Goal: Book appointment/travel/reservation

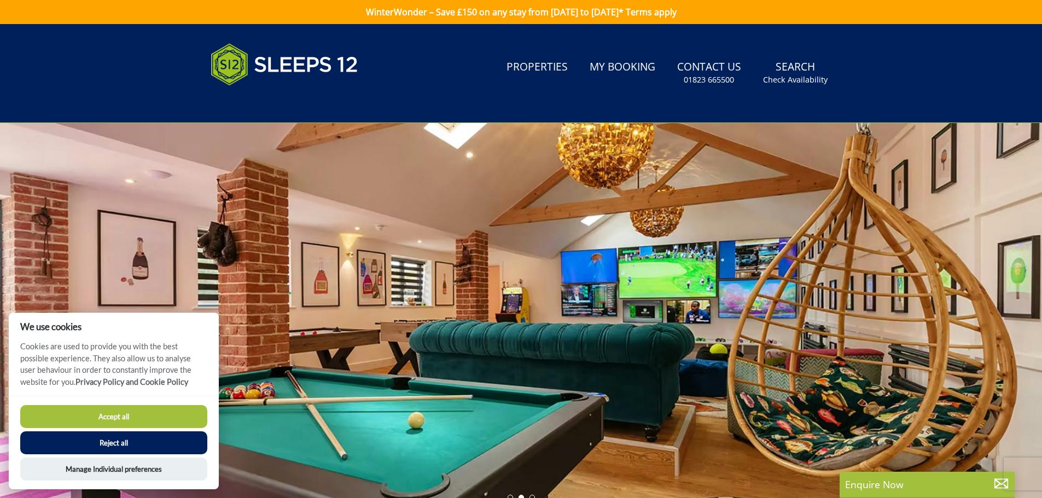
click at [124, 417] on button "Accept all" at bounding box center [113, 416] width 187 height 23
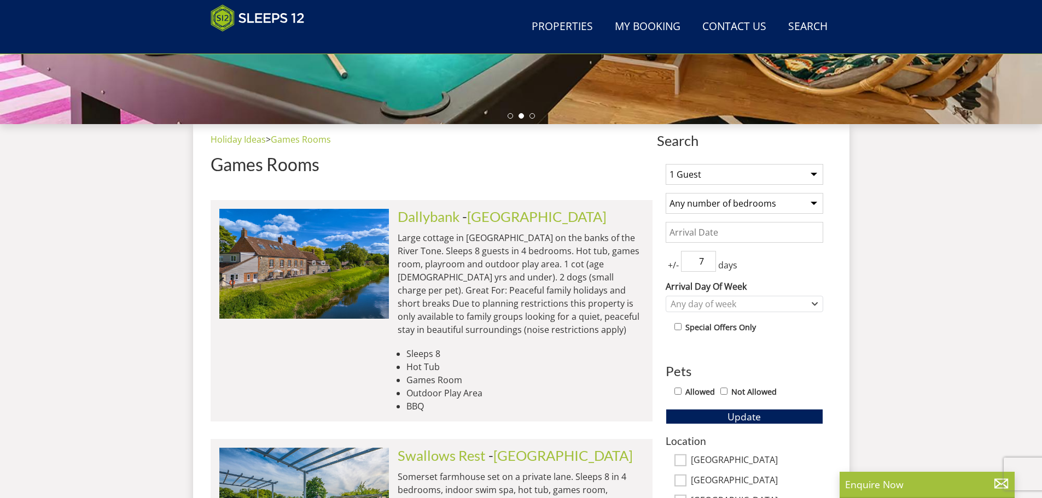
scroll to position [338, 0]
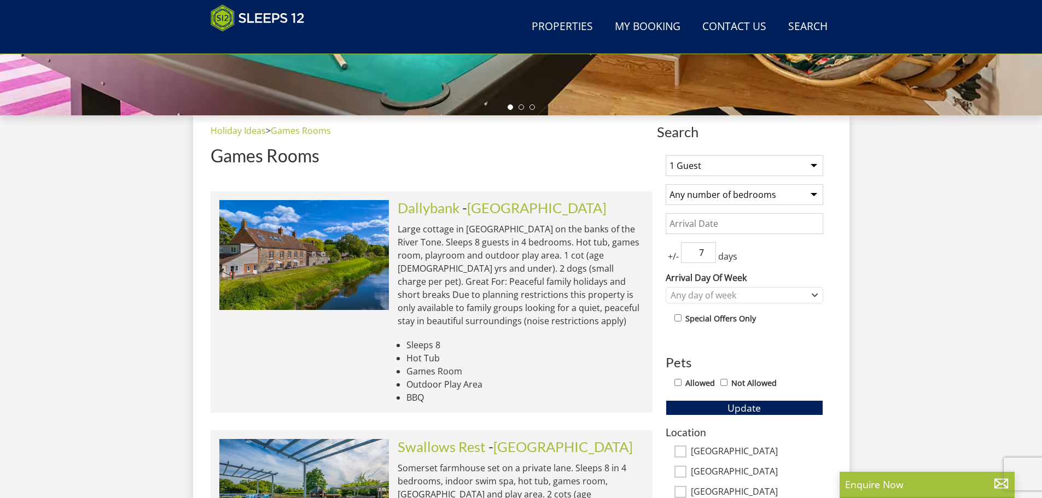
scroll to position [348, 0]
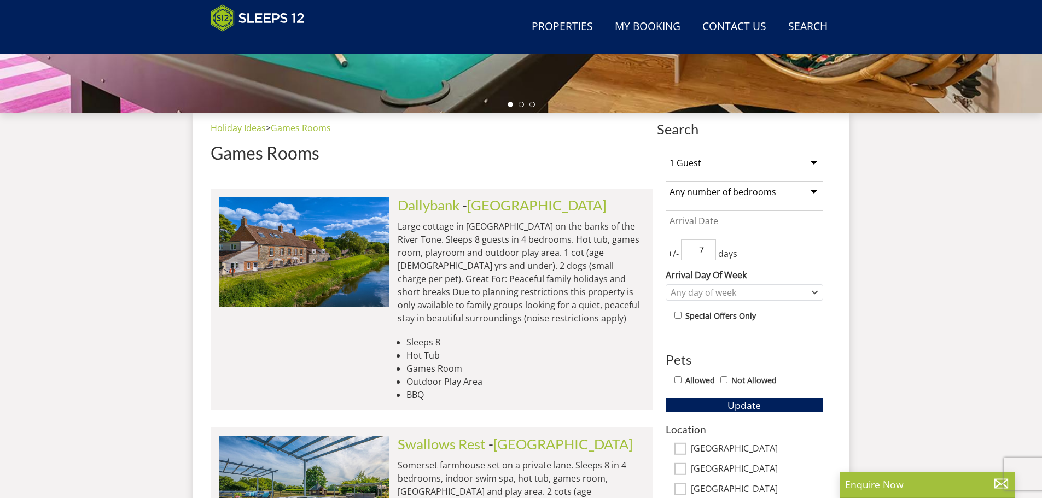
click at [753, 163] on select "1 Guest 2 Guests 3 Guests 4 Guests 5 Guests 6 Guests 7 Guests 8 Guests 9 Guests…" at bounding box center [745, 163] width 158 height 21
select select "10"
click at [666, 153] on select "1 Guest 2 Guests 3 Guests 4 Guests 5 Guests 6 Guests 7 Guests 8 Guests 9 Guests…" at bounding box center [745, 163] width 158 height 21
click at [737, 196] on select "Any number of bedrooms 3 Bedrooms 4 Bedrooms 5 Bedrooms 6 Bedrooms 7 Bedrooms 8…" at bounding box center [745, 192] width 158 height 21
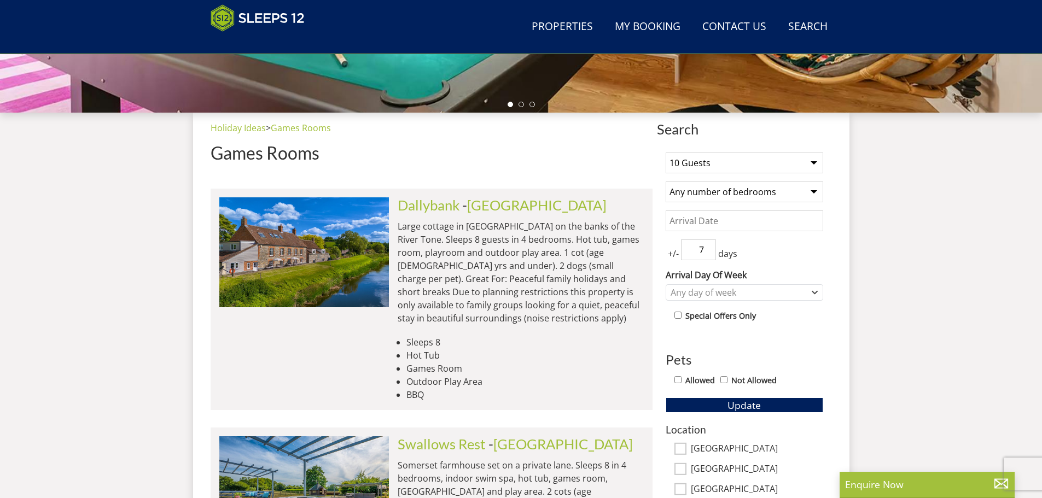
click at [737, 196] on select "Any number of bedrooms 3 Bedrooms 4 Bedrooms 5 Bedrooms 6 Bedrooms 7 Bedrooms 8…" at bounding box center [745, 192] width 158 height 21
click at [735, 226] on input "Date" at bounding box center [745, 221] width 158 height 21
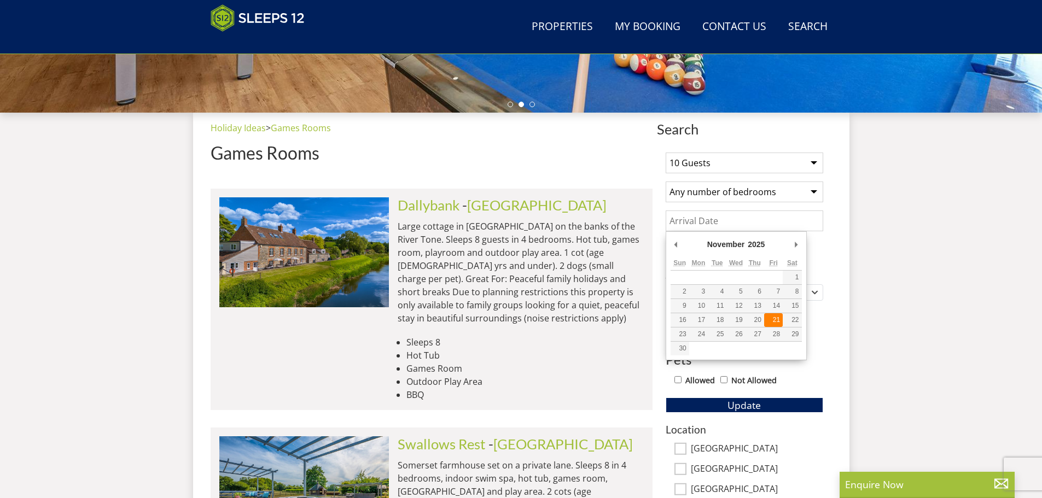
type input "[DATE]"
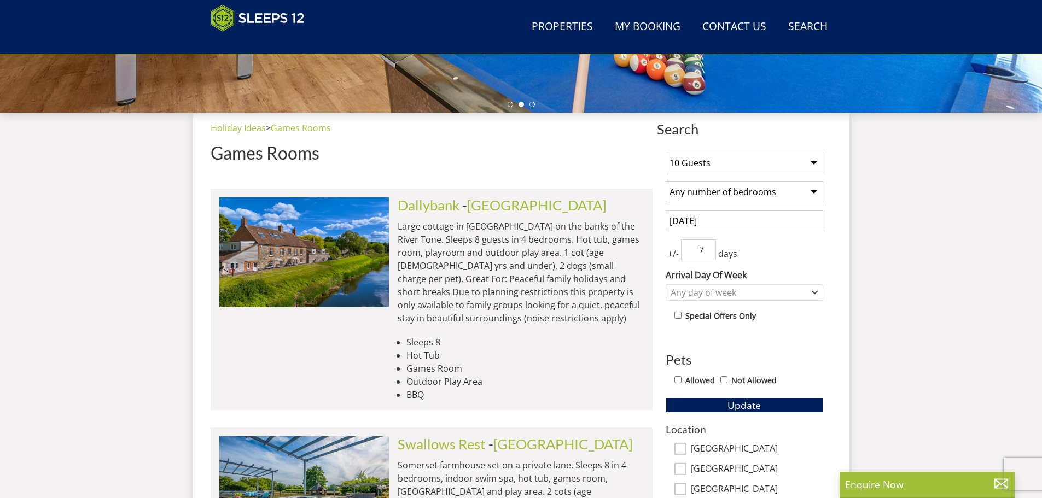
click at [710, 255] on input "6" at bounding box center [698, 250] width 35 height 21
click at [710, 255] on input "5" at bounding box center [698, 250] width 35 height 21
click at [710, 255] on input "4" at bounding box center [698, 250] width 35 height 21
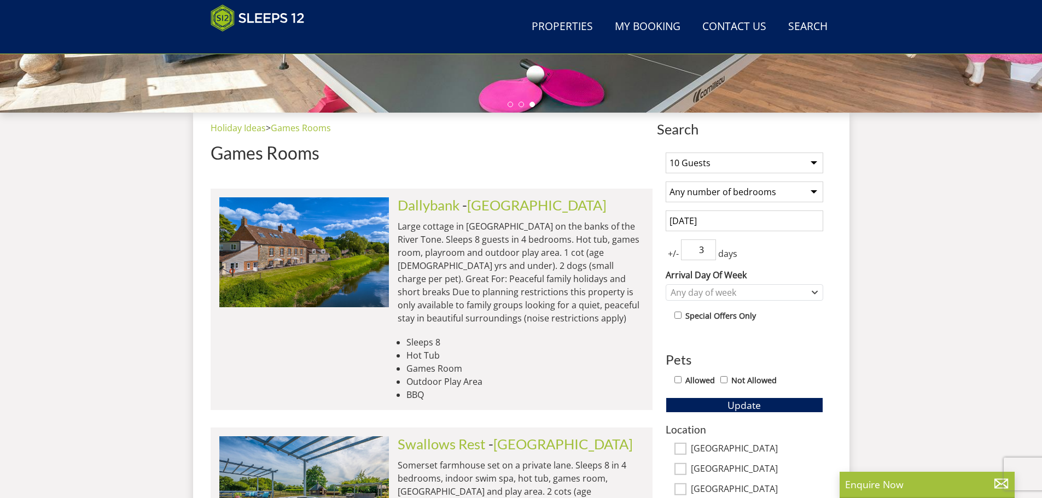
click at [710, 255] on input "3" at bounding box center [698, 250] width 35 height 21
type input "2"
click at [710, 255] on input "2" at bounding box center [698, 250] width 35 height 21
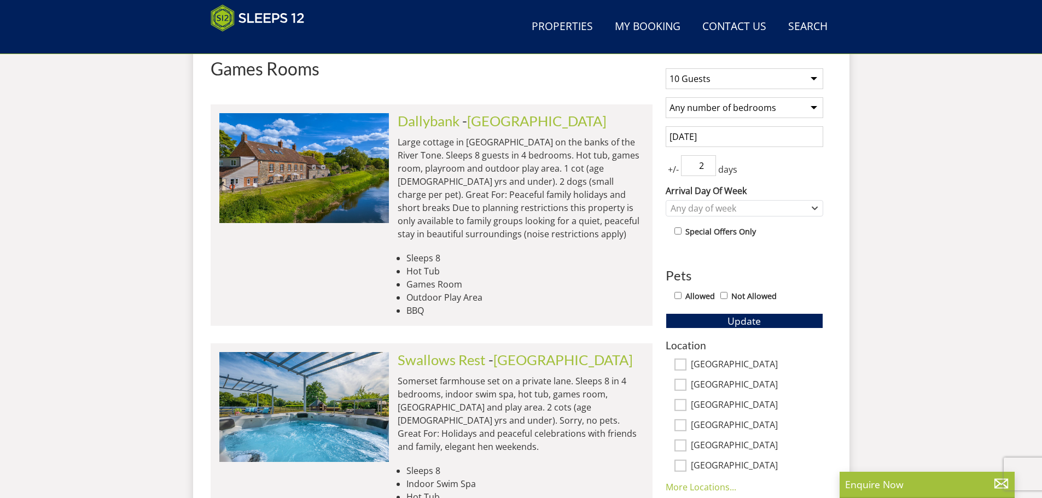
scroll to position [458, 0]
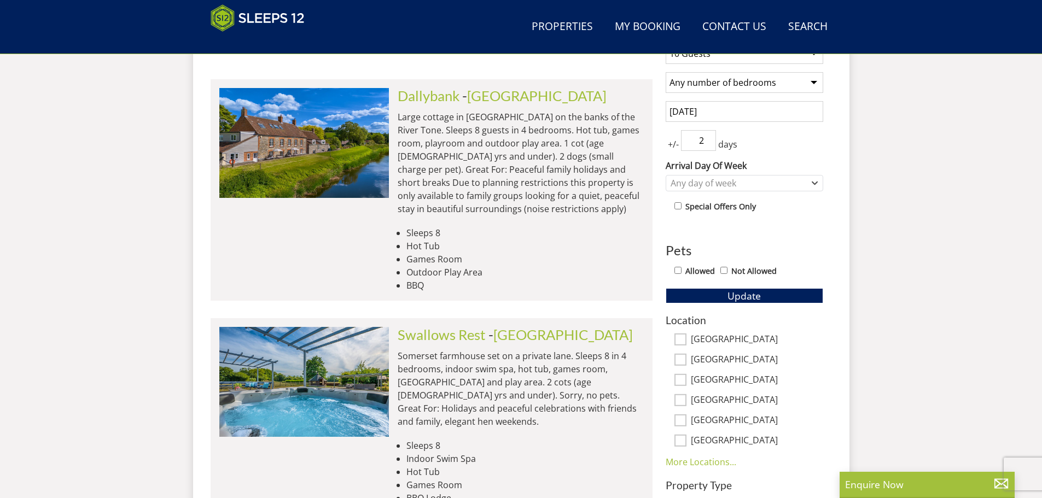
click at [749, 188] on div "Any day of week" at bounding box center [739, 183] width 142 height 12
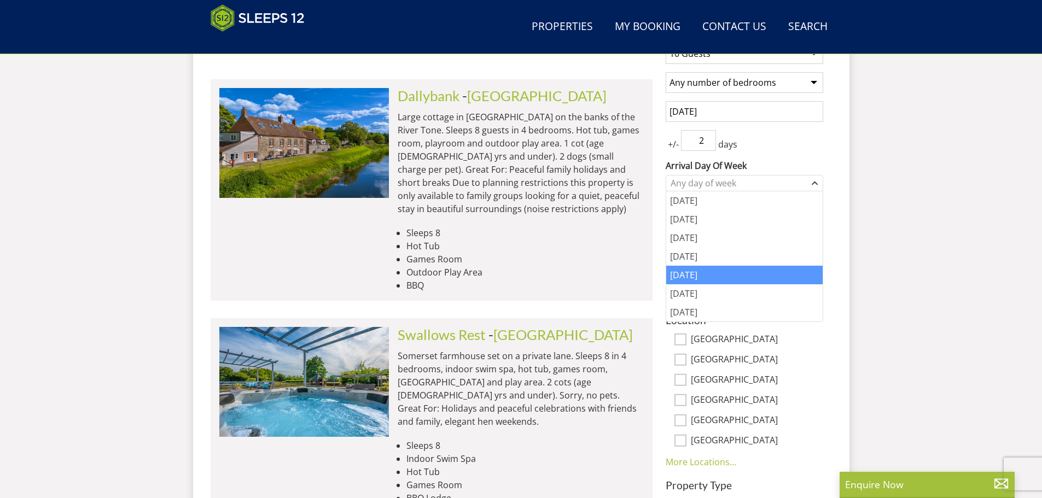
click at [690, 272] on div "[DATE]" at bounding box center [744, 275] width 156 height 19
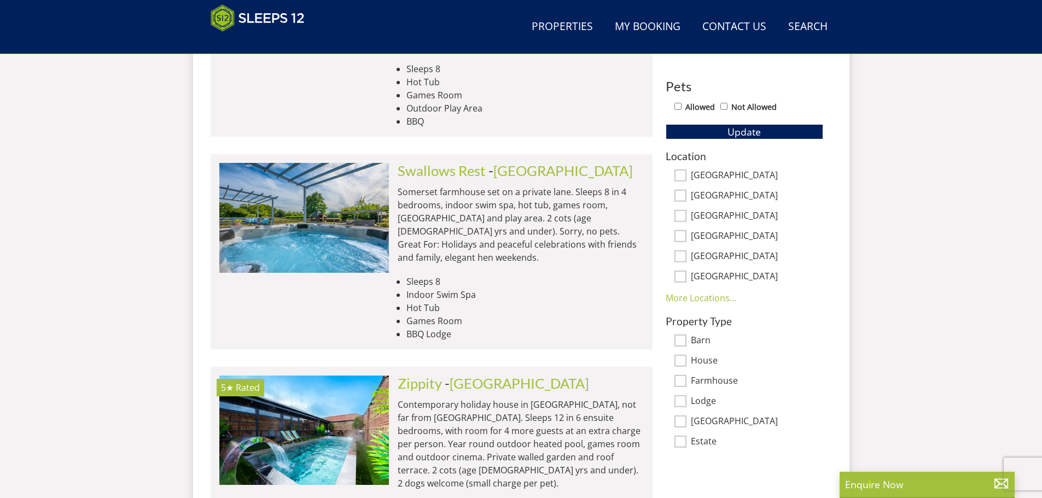
scroll to position [513, 0]
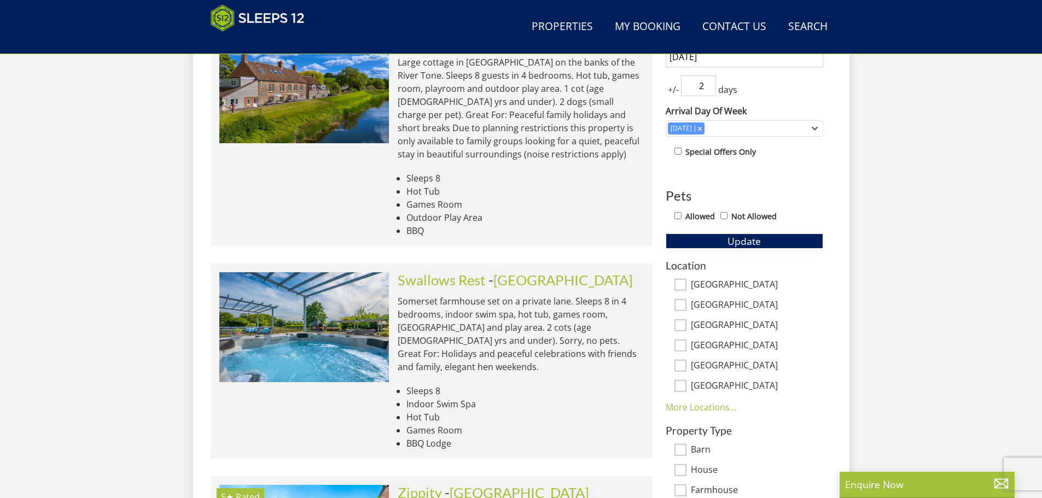
click at [756, 240] on span "Update" at bounding box center [743, 241] width 33 height 13
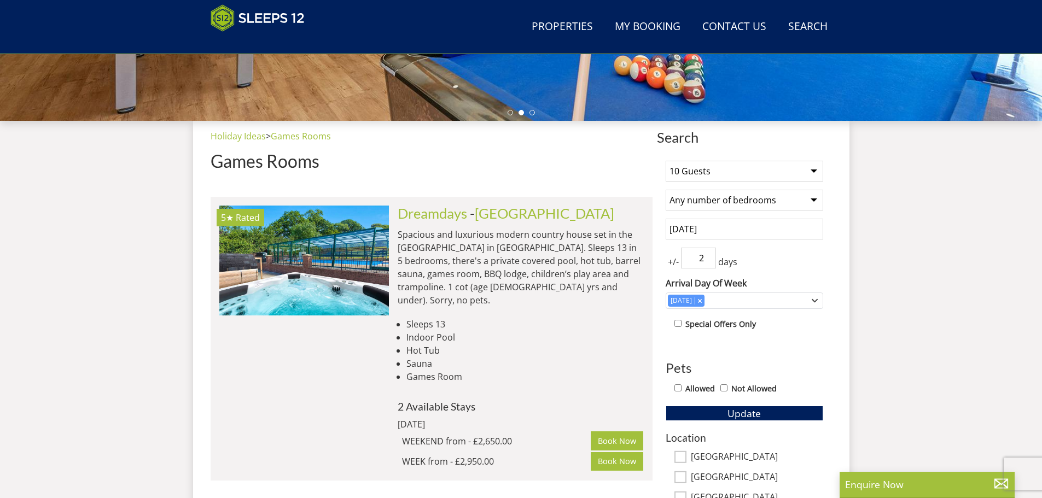
scroll to position [348, 0]
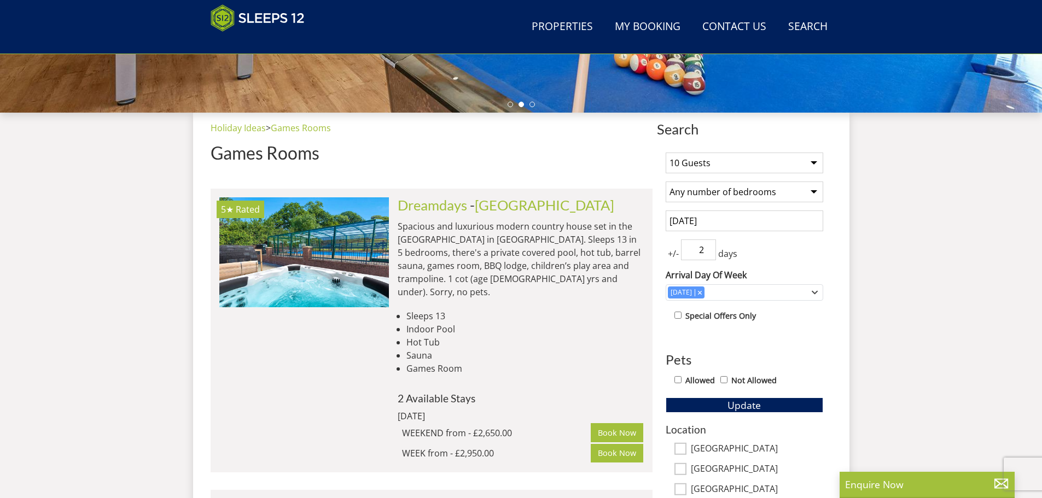
drag, startPoint x: 168, startPoint y: 234, endPoint x: 156, endPoint y: 233, distance: 12.6
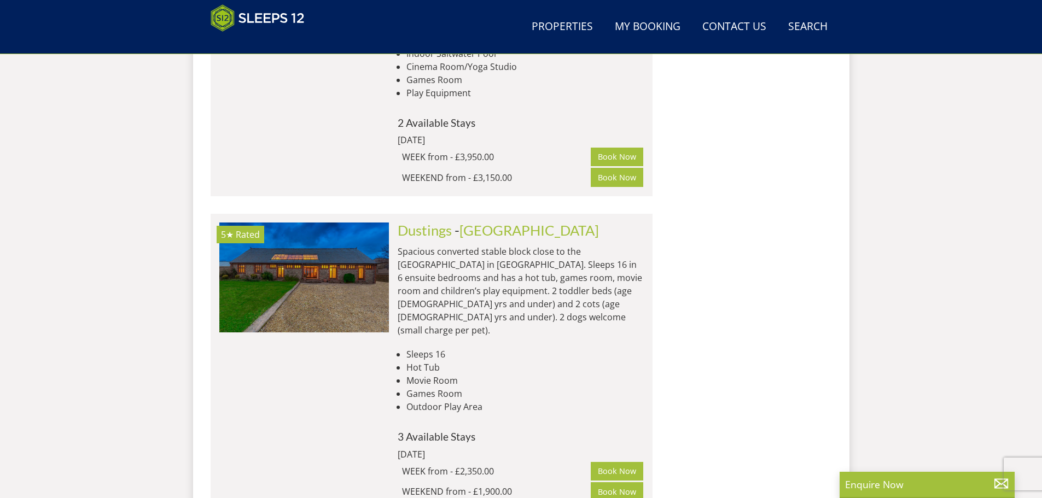
scroll to position [1333, 0]
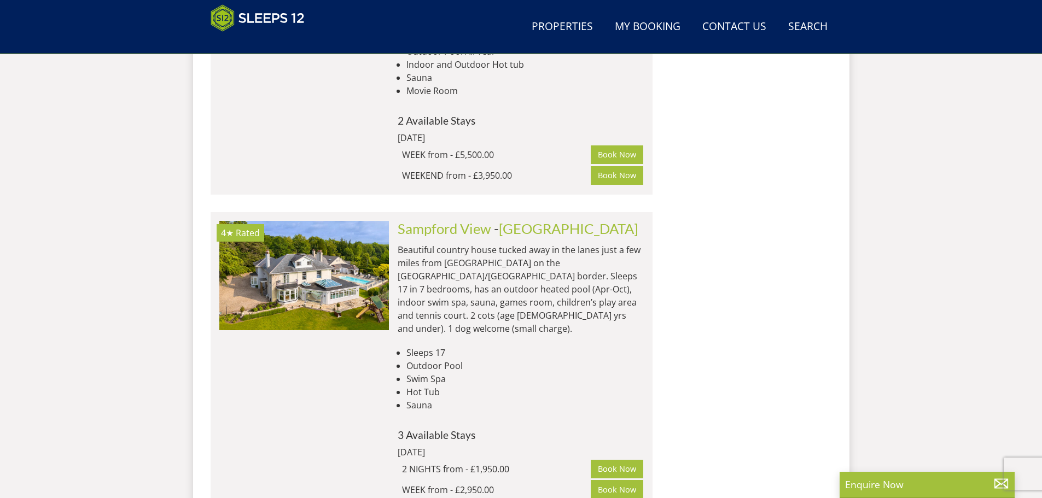
scroll to position [1989, 0]
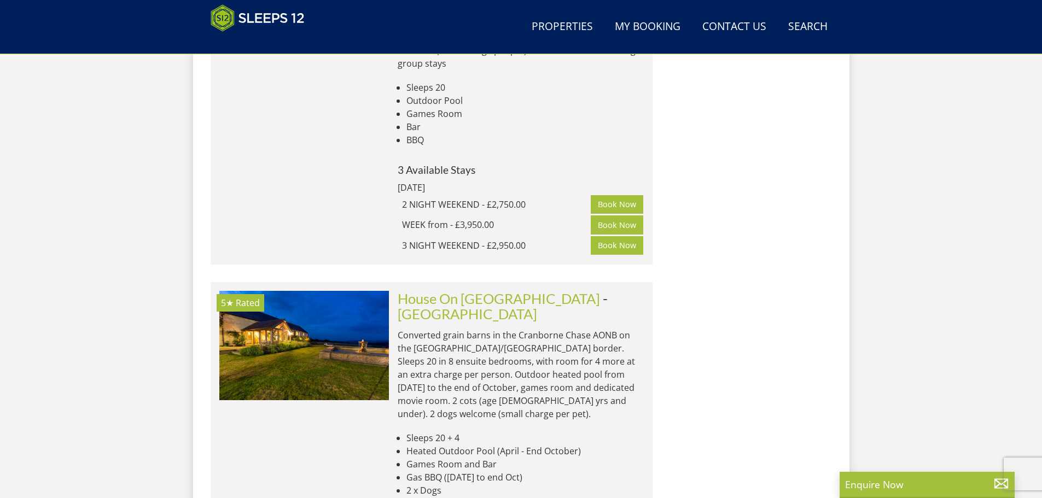
scroll to position [2974, 0]
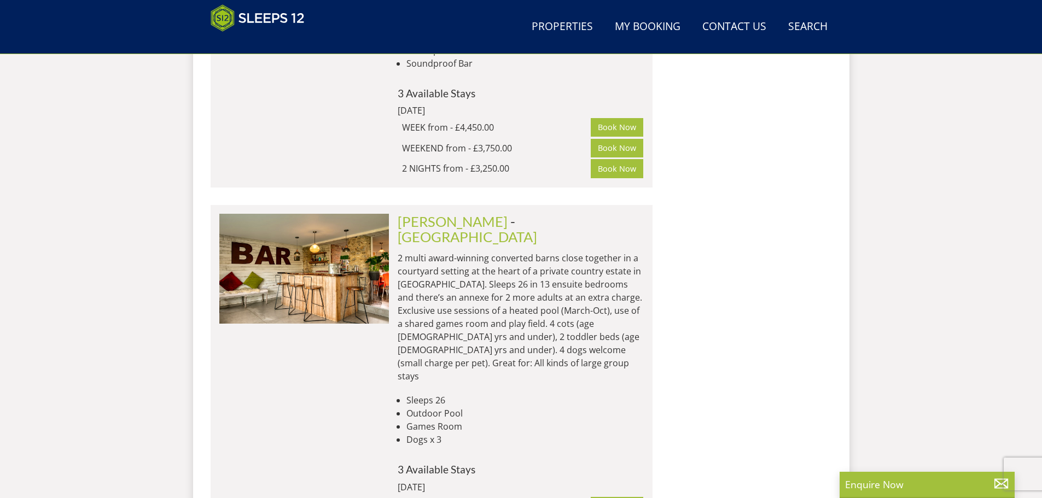
drag, startPoint x: 976, startPoint y: 285, endPoint x: 1035, endPoint y: 354, distance: 90.8
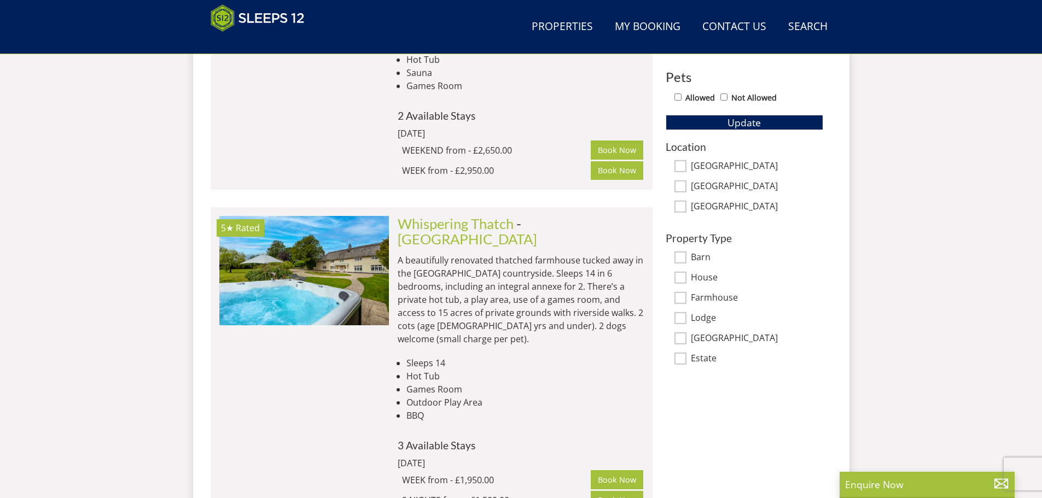
scroll to position [648, 0]
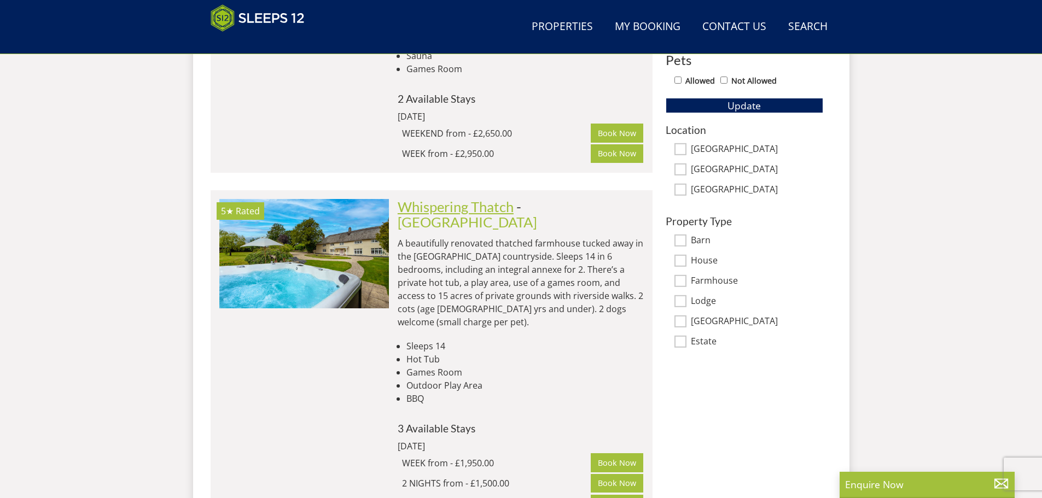
click at [499, 199] on link "Whispering Thatch" at bounding box center [456, 207] width 116 height 16
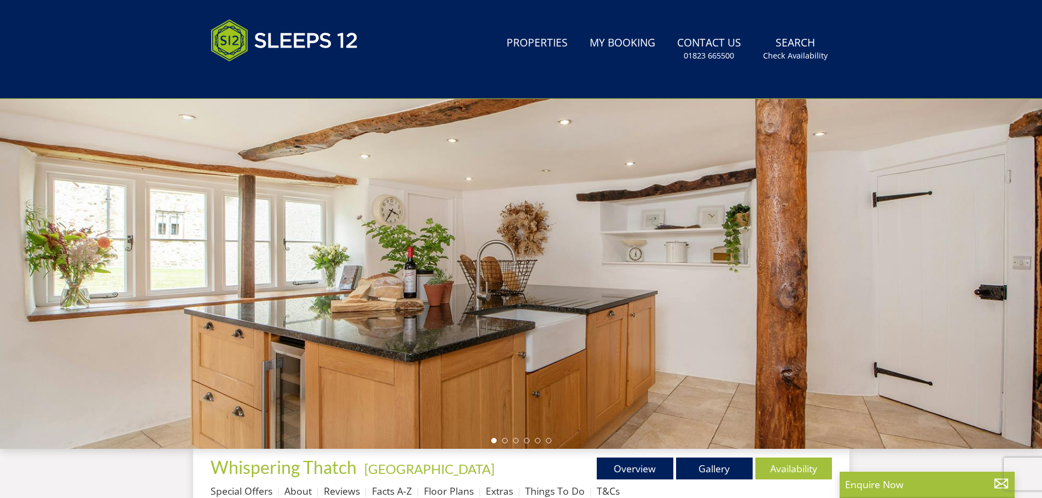
scroll to position [245, 0]
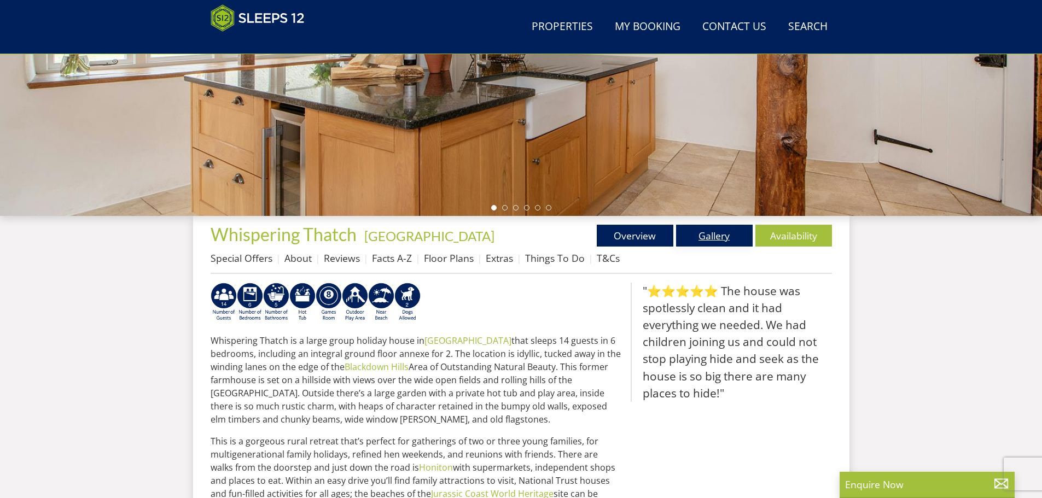
click at [725, 240] on link "Gallery" at bounding box center [714, 236] width 77 height 22
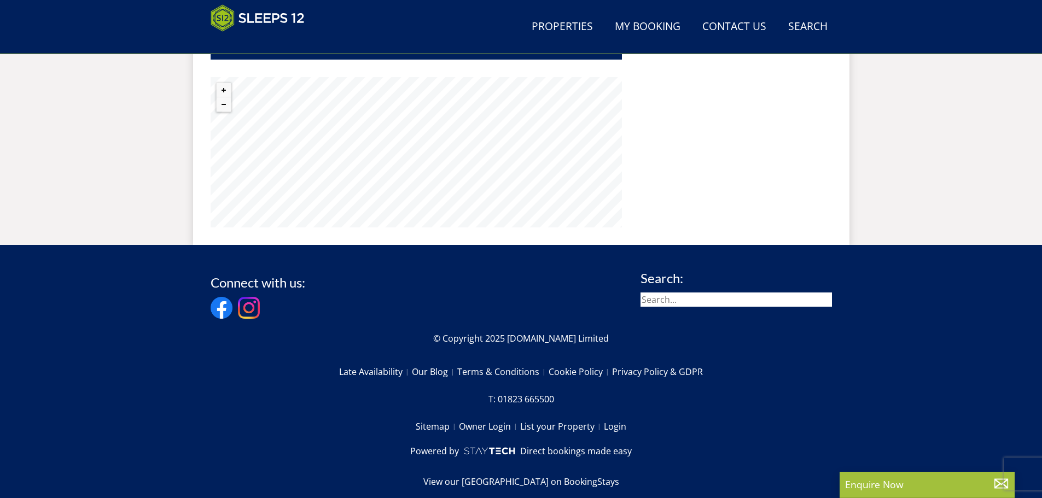
scroll to position [887, 0]
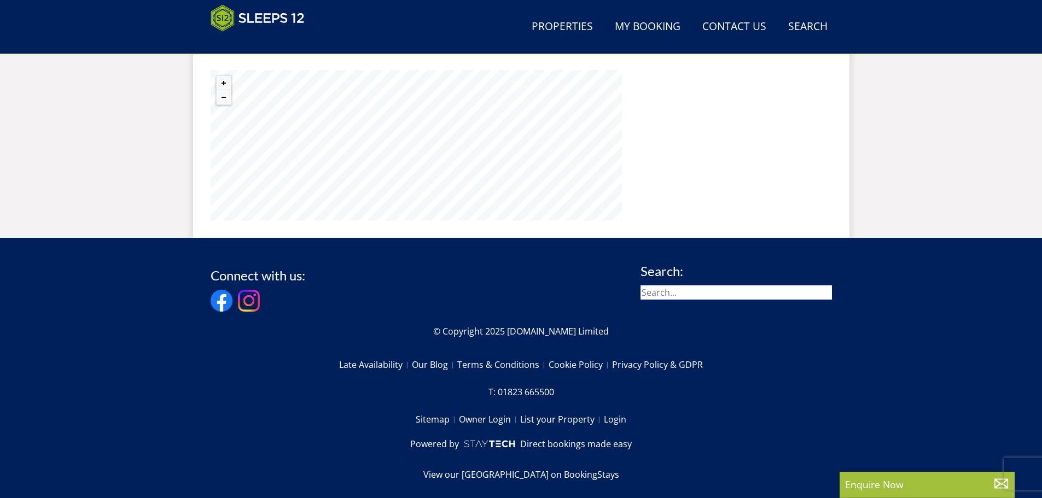
select select "10"
